Goal: Information Seeking & Learning: Check status

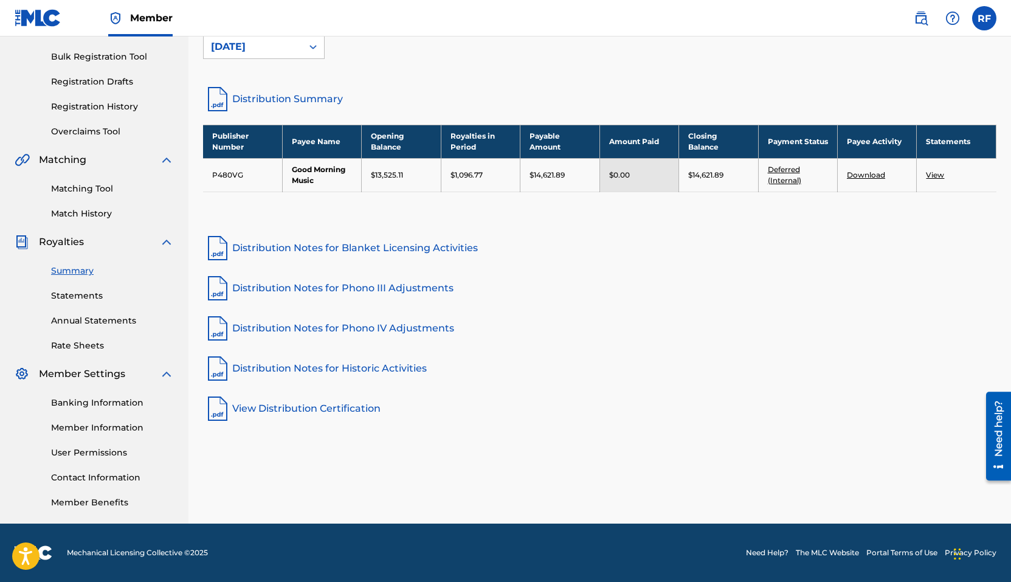
scroll to position [148, 0]
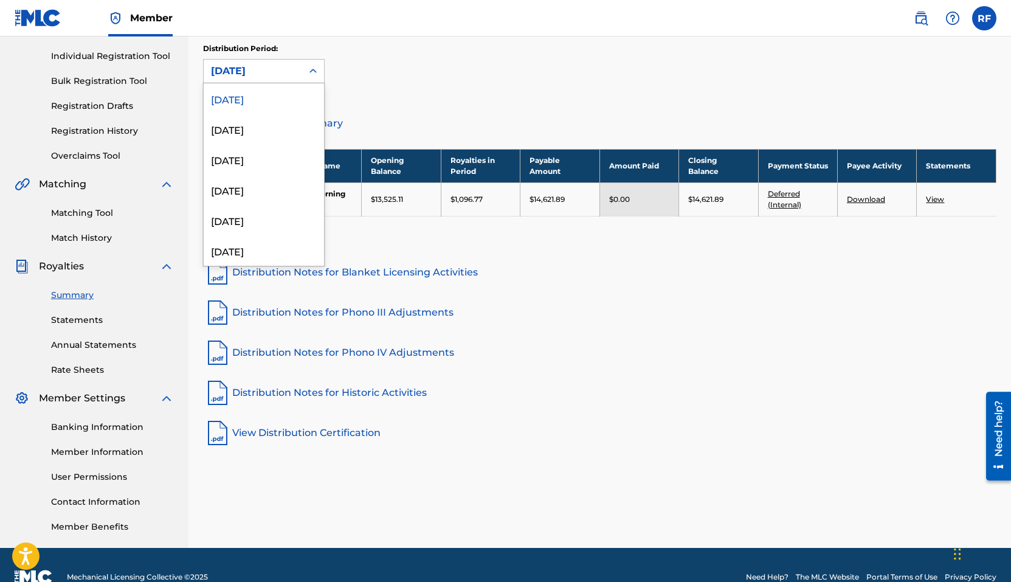
click at [300, 73] on div "[DATE]" at bounding box center [253, 71] width 99 height 23
click at [279, 132] on div "[DATE]" at bounding box center [264, 127] width 120 height 30
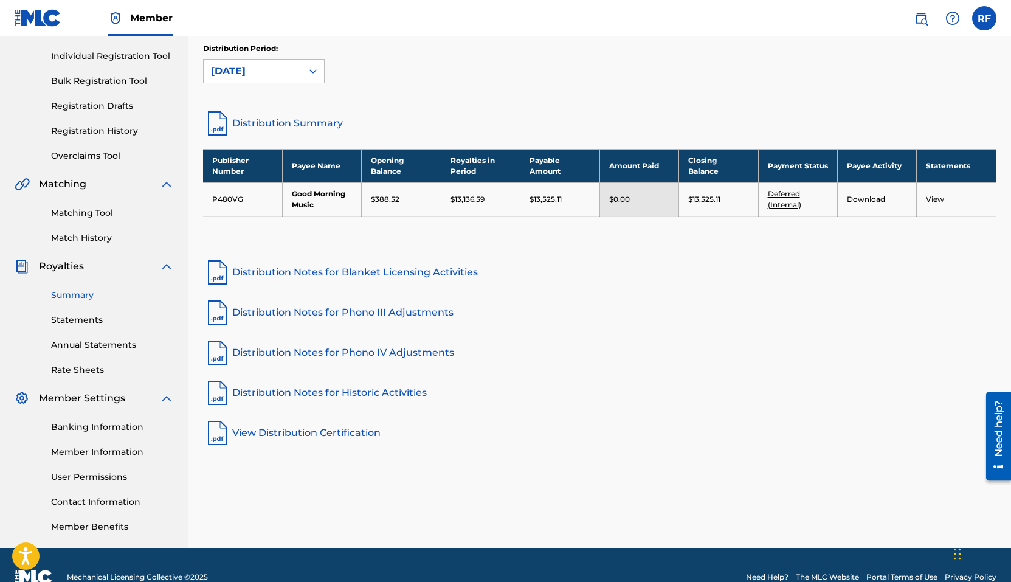
click at [265, 72] on div "[DATE]" at bounding box center [253, 71] width 84 height 15
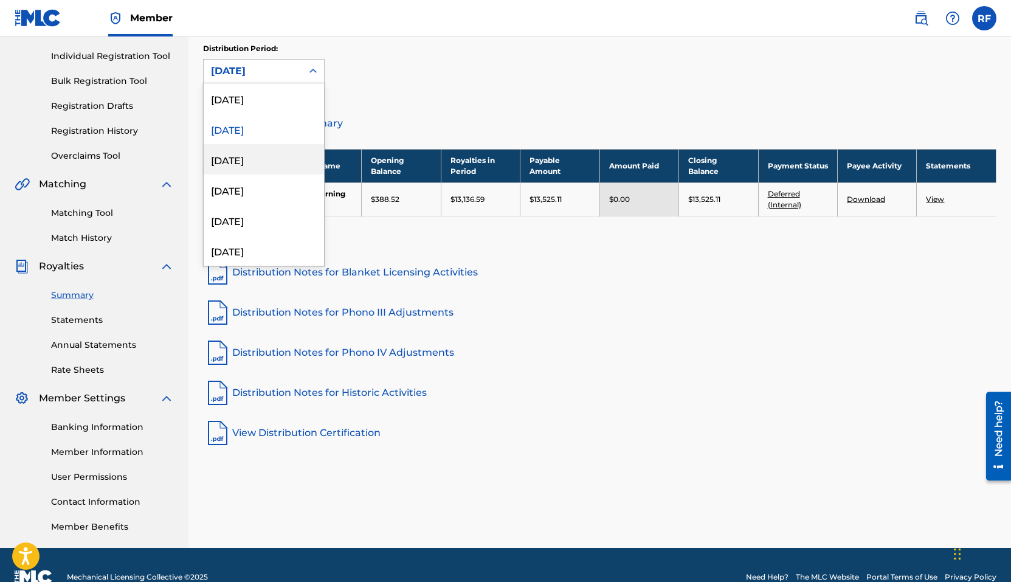
click at [256, 158] on div "[DATE]" at bounding box center [264, 159] width 120 height 30
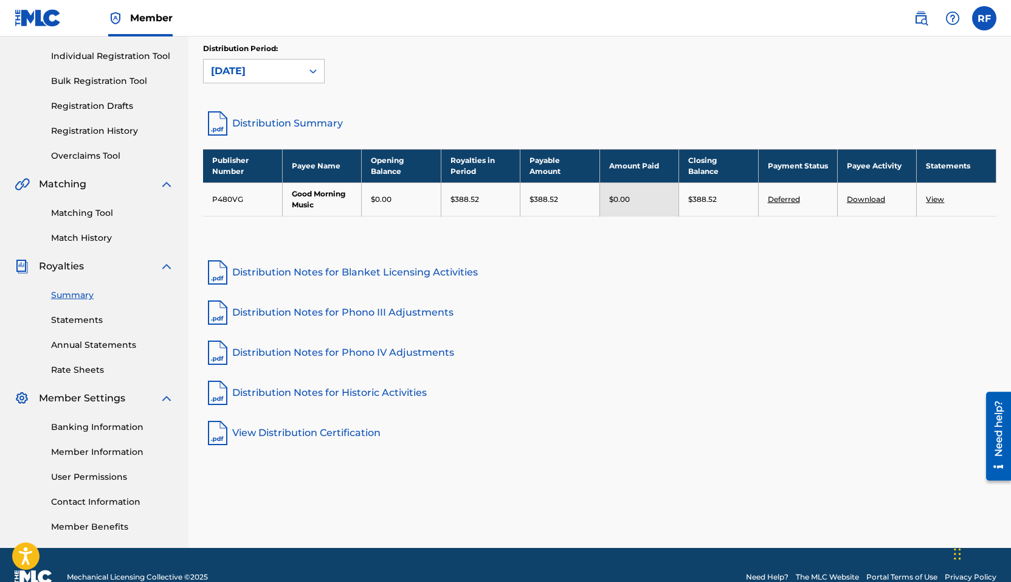
click at [275, 69] on div "[DATE]" at bounding box center [253, 71] width 84 height 15
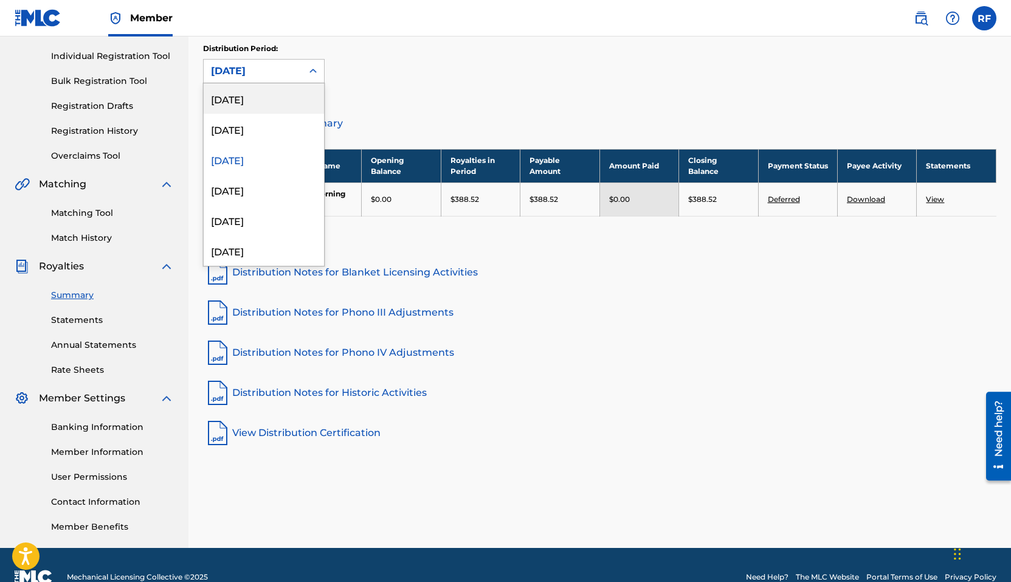
click at [276, 99] on div "[DATE]" at bounding box center [264, 98] width 120 height 30
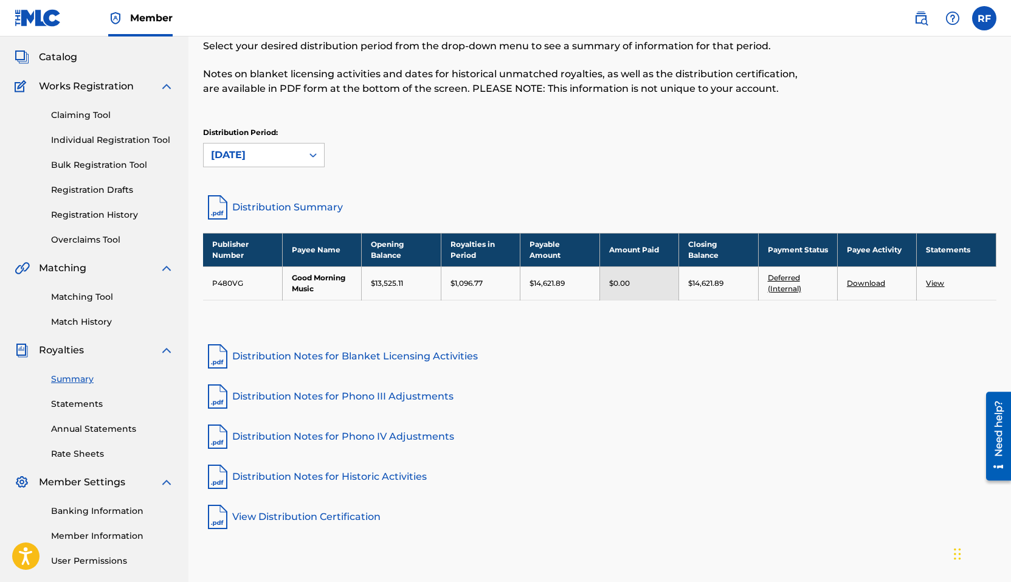
scroll to position [57, 0]
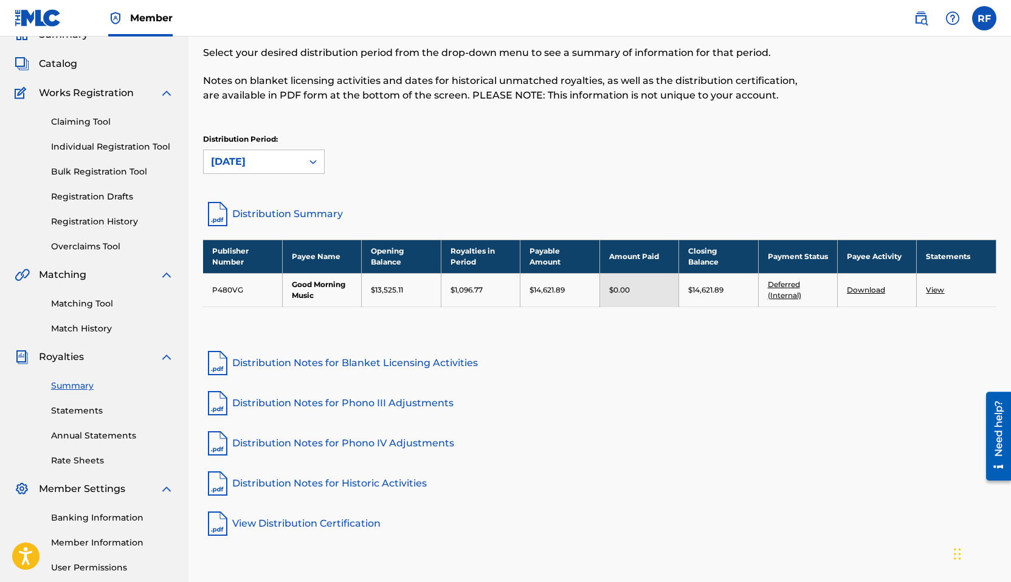
click at [100, 411] on link "Statements" at bounding box center [112, 410] width 123 height 13
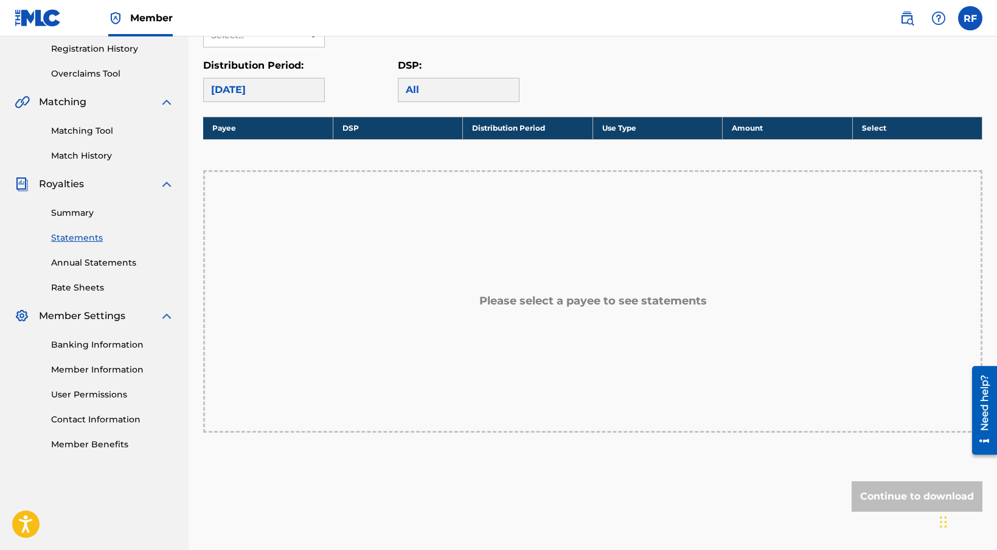
scroll to position [224, 0]
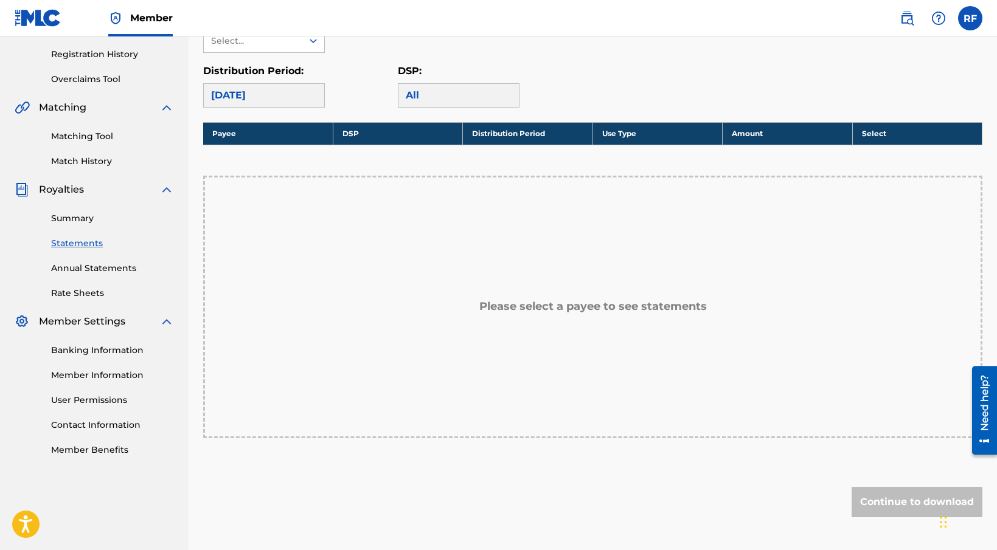
click at [281, 88] on div "[DATE]" at bounding box center [264, 95] width 122 height 24
click at [276, 92] on div "[DATE]" at bounding box center [264, 95] width 122 height 24
click at [342, 59] on div "Payee: Select... Distribution Period: [DATE] DSP: All" at bounding box center [592, 58] width 779 height 99
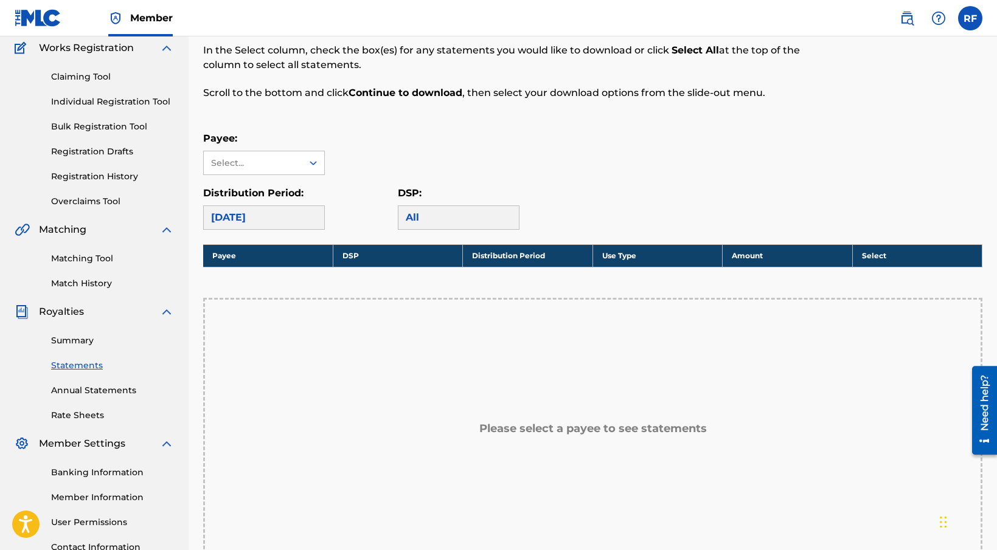
scroll to position [97, 0]
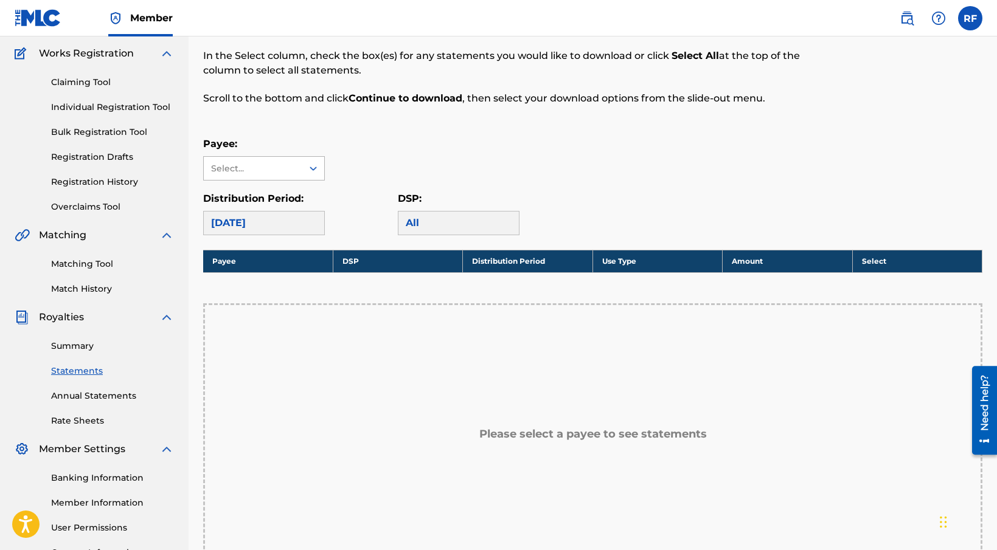
drag, startPoint x: 273, startPoint y: 221, endPoint x: 277, endPoint y: 170, distance: 51.3
click at [273, 221] on div "[DATE]" at bounding box center [264, 223] width 122 height 24
click at [278, 165] on div "Select..." at bounding box center [252, 168] width 83 height 13
click at [278, 200] on div "Good Morning Music" at bounding box center [264, 196] width 120 height 30
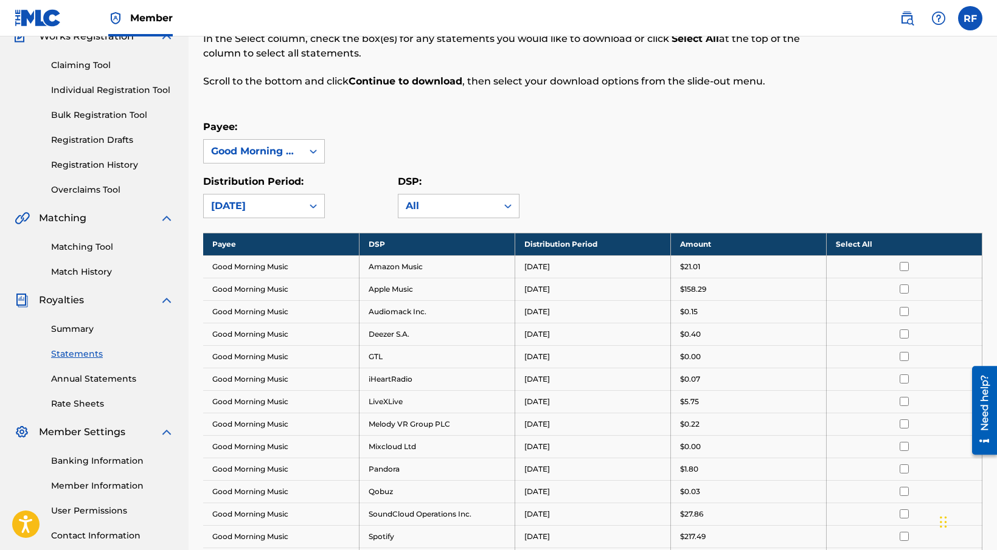
scroll to position [123, 0]
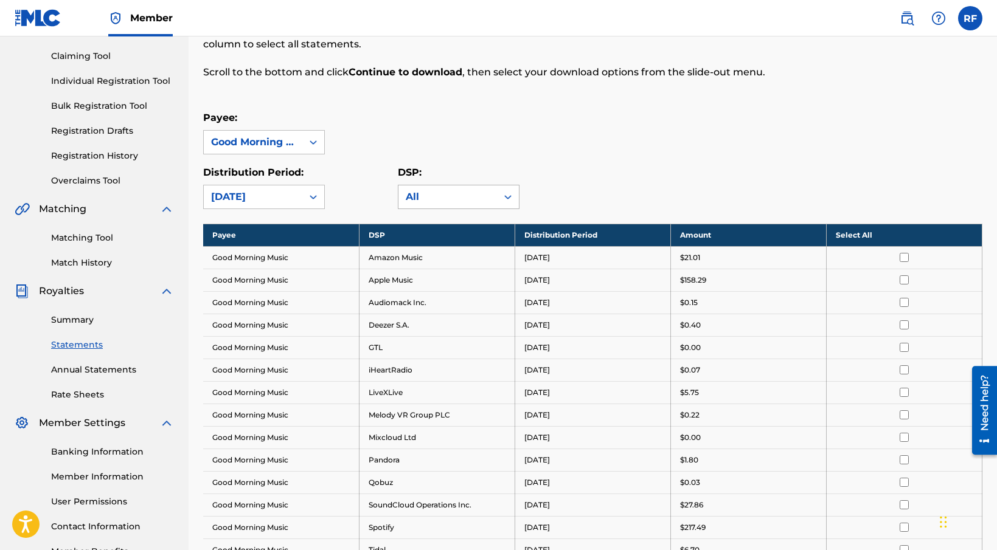
click at [499, 203] on div at bounding box center [508, 197] width 22 height 22
click at [583, 187] on div "DSP: All" at bounding box center [495, 187] width 195 height 44
